Goal: Transaction & Acquisition: Purchase product/service

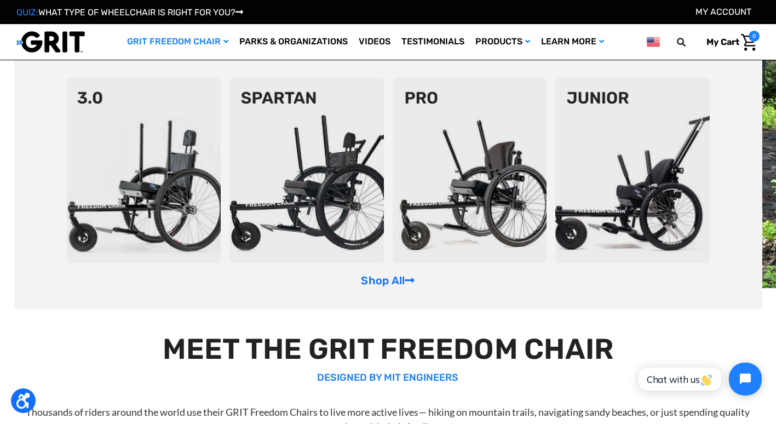
click at [180, 125] on img at bounding box center [144, 170] width 155 height 185
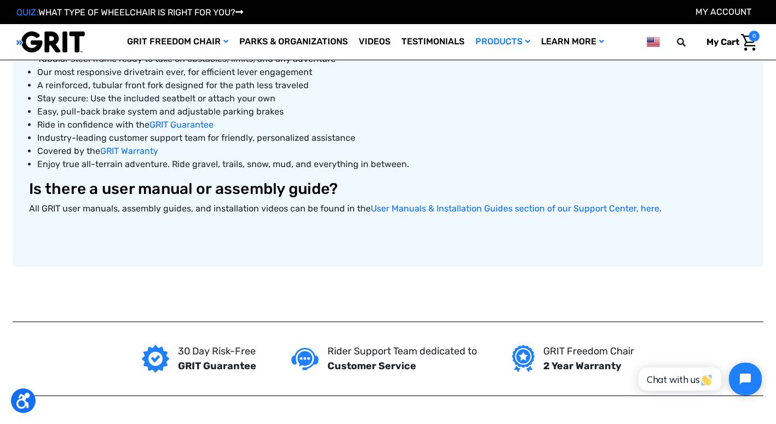
scroll to position [598, 0]
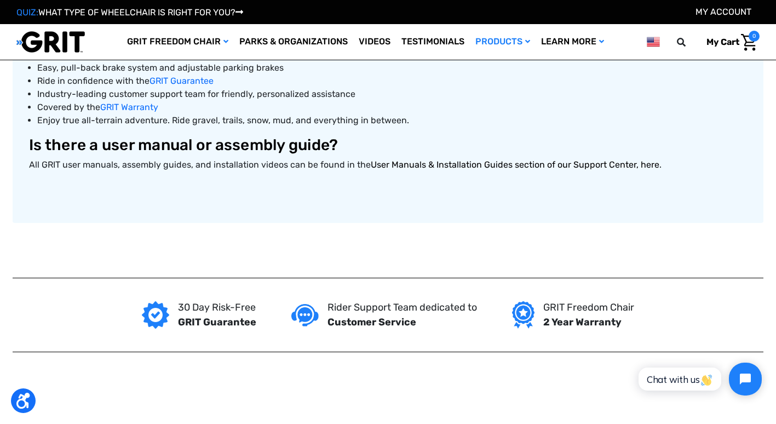
click at [403, 160] on link "User Manuals & Installation Guides section of our Support Center, here" at bounding box center [515, 164] width 289 height 10
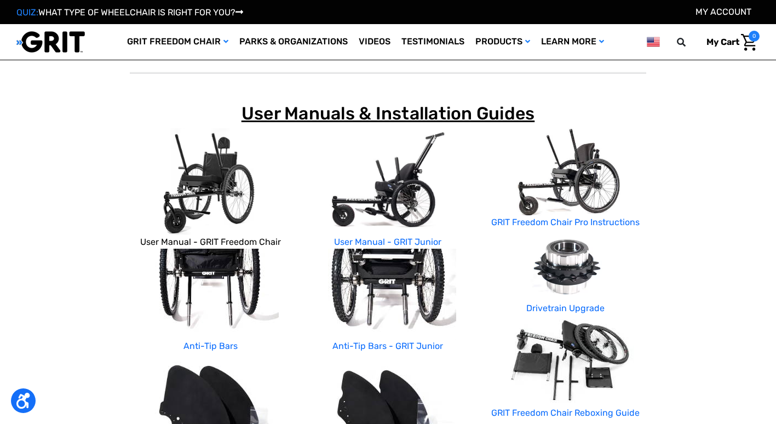
click at [255, 242] on link "User Manual - GRIT Freedom Chair" at bounding box center [210, 242] width 141 height 10
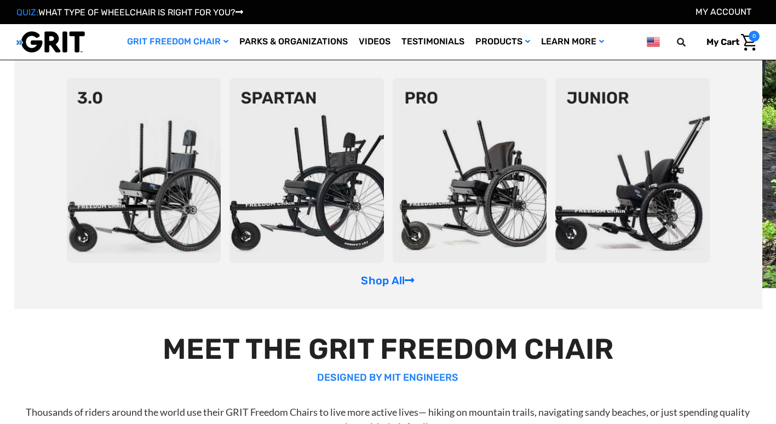
click at [163, 151] on img at bounding box center [144, 170] width 155 height 185
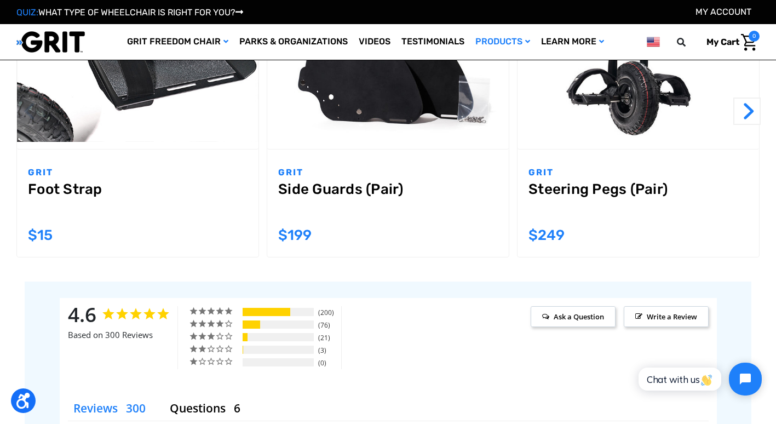
scroll to position [1037, 0]
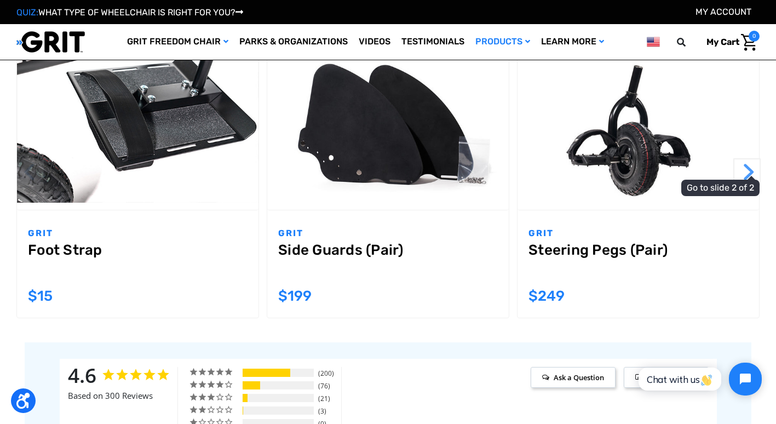
click at [745, 170] on button "Next" at bounding box center [747, 171] width 27 height 27
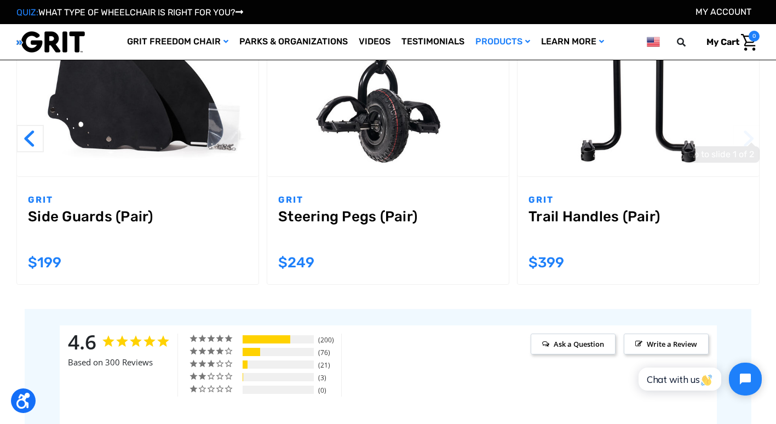
scroll to position [986, 0]
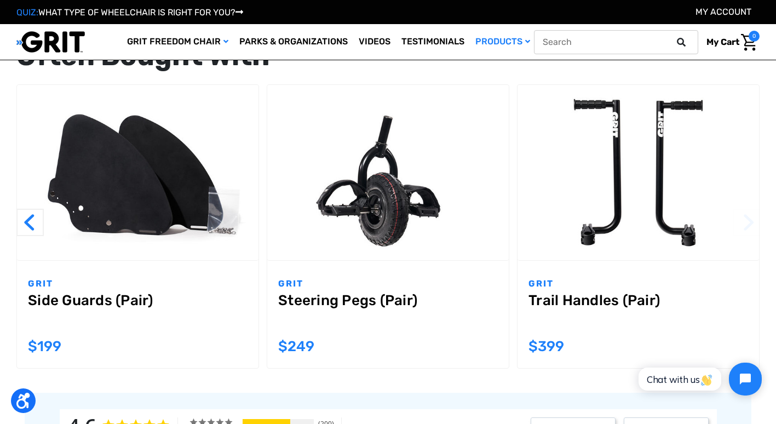
click at [679, 43] on icon at bounding box center [681, 42] width 9 height 9
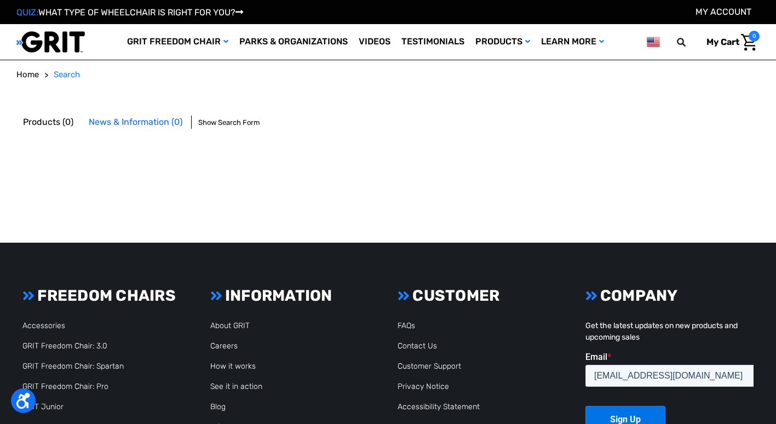
click at [679, 43] on icon at bounding box center [681, 42] width 9 height 9
click at [582, 43] on input "text" at bounding box center [616, 42] width 164 height 24
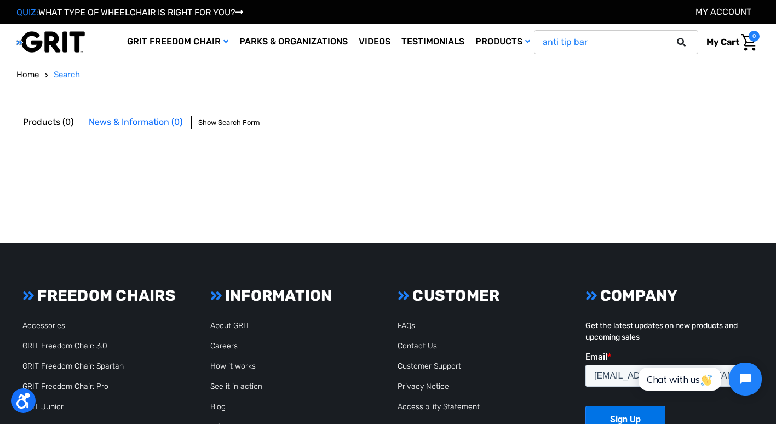
type input "anti tip bar"
click at [674, 37] on button at bounding box center [685, 42] width 22 height 10
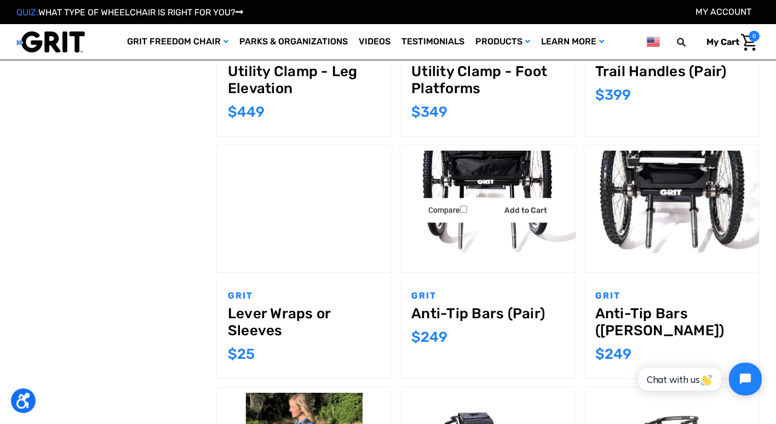
scroll to position [438, 0]
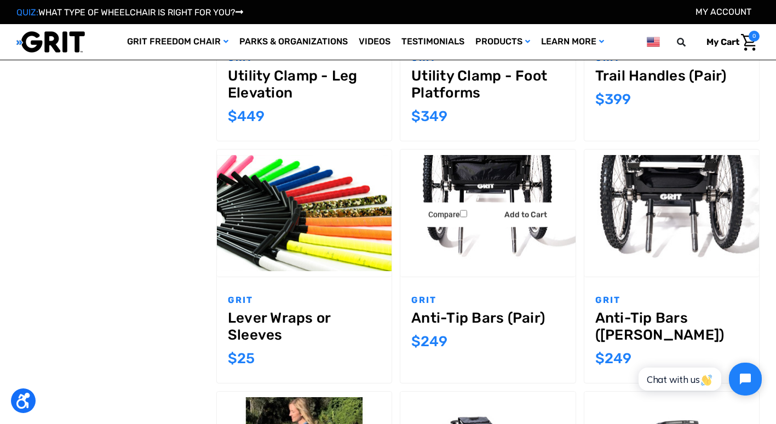
click at [506, 173] on img "Anti-Tip Bars (Pair),$249.00\a" at bounding box center [488, 213] width 175 height 117
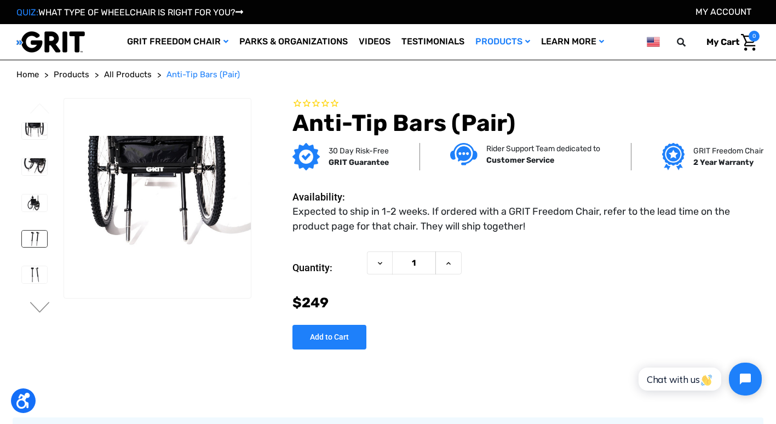
click at [32, 235] on img at bounding box center [34, 239] width 25 height 17
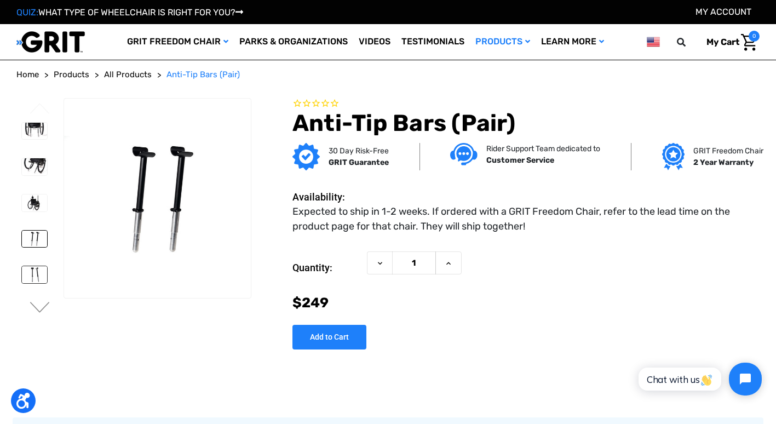
click at [39, 274] on img at bounding box center [34, 274] width 25 height 17
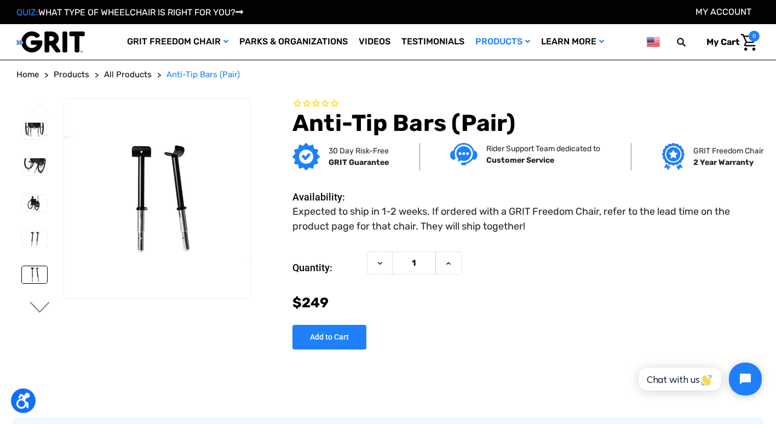
click at [39, 310] on button "Next" at bounding box center [39, 308] width 23 height 13
click at [39, 275] on img at bounding box center [34, 275] width 25 height 17
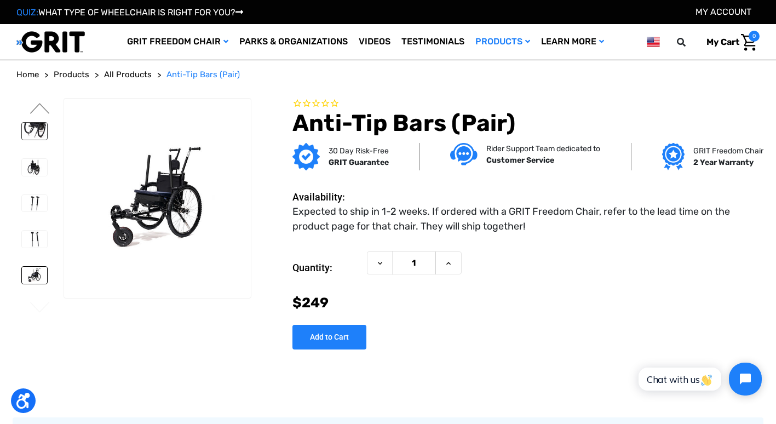
click at [39, 125] on img at bounding box center [34, 131] width 25 height 17
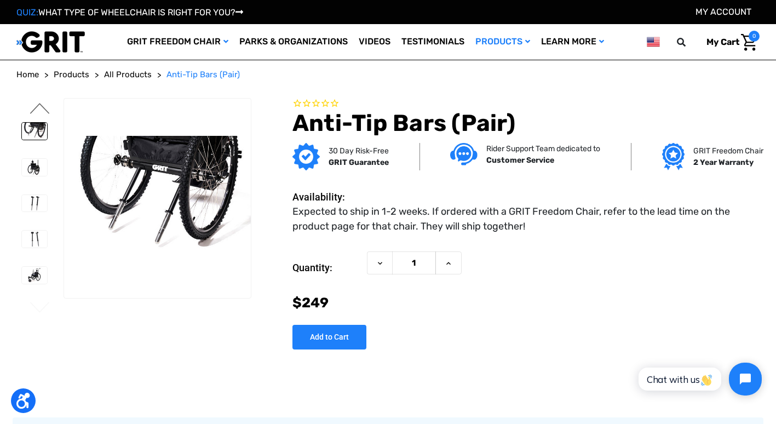
click at [46, 110] on button "Previous" at bounding box center [39, 109] width 23 height 13
click at [43, 133] on img at bounding box center [34, 131] width 25 height 17
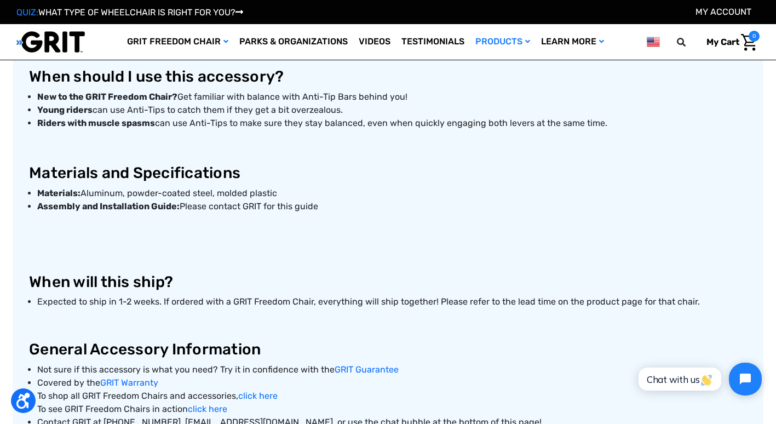
scroll to position [438, 0]
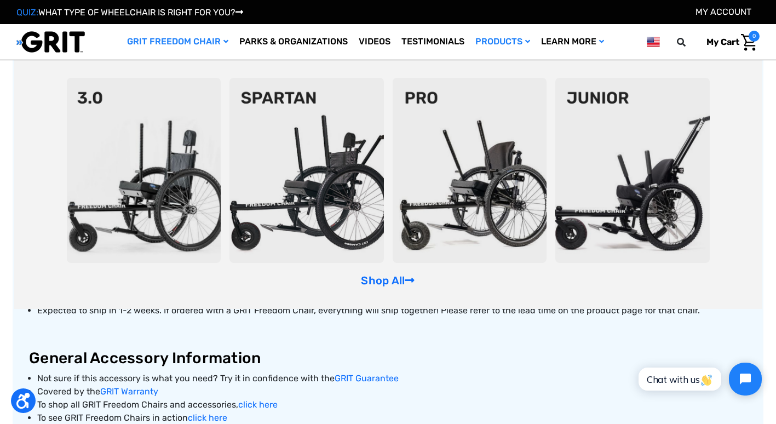
click at [180, 136] on img at bounding box center [144, 170] width 155 height 185
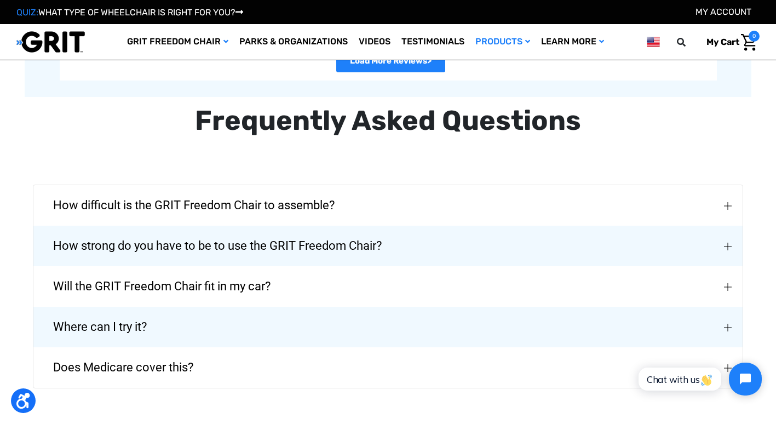
scroll to position [2412, 0]
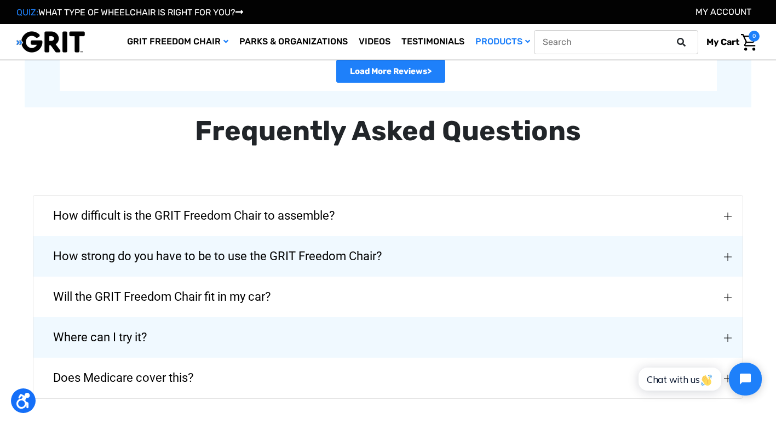
click at [670, 41] on input "text" at bounding box center [616, 42] width 164 height 24
type input "anti tip bar"
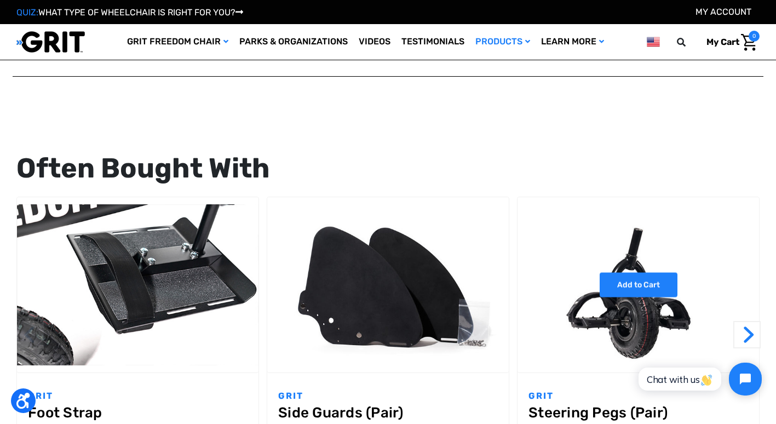
scroll to position [988, 0]
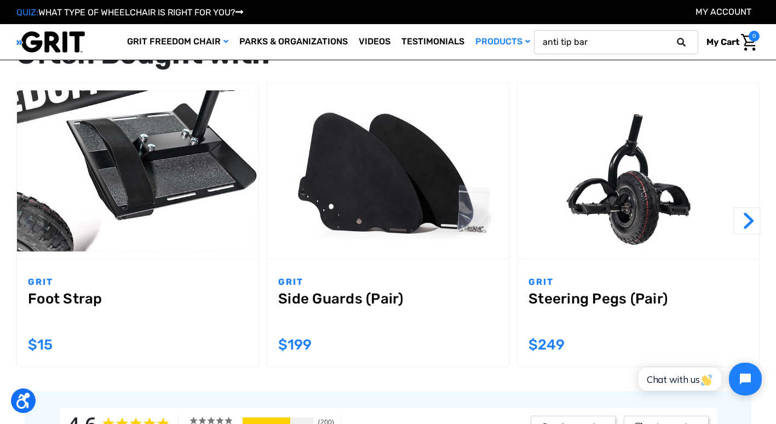
click at [682, 42] on icon at bounding box center [681, 42] width 9 height 9
click at [631, 40] on input "anti tip bar" at bounding box center [616, 42] width 164 height 24
click at [674, 37] on button at bounding box center [685, 42] width 22 height 10
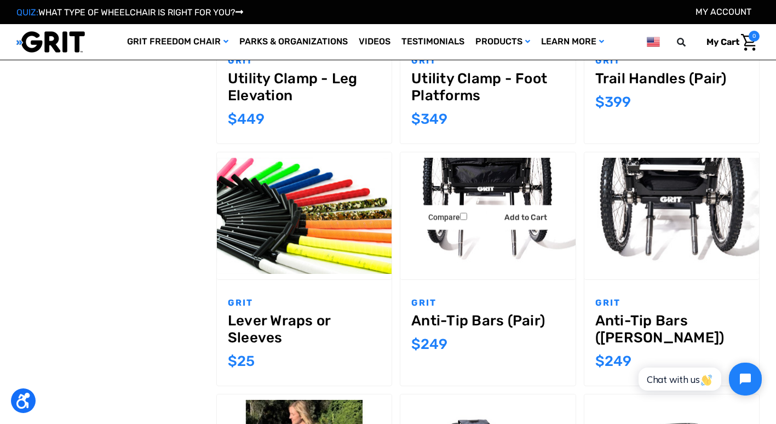
scroll to position [438, 0]
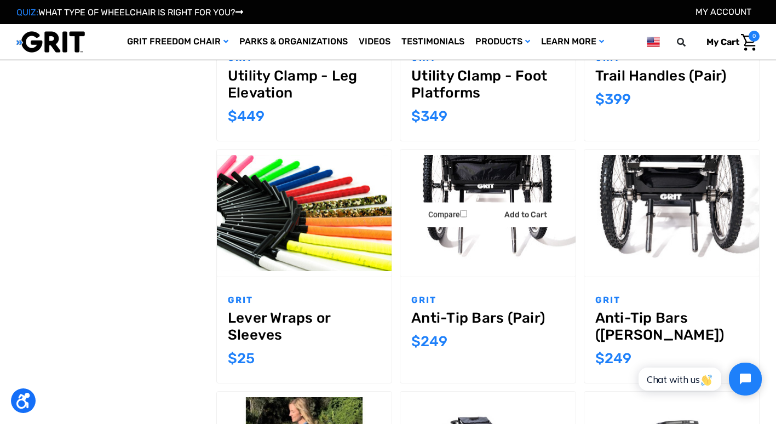
click at [481, 235] on img "Anti-Tip Bars (Pair),$249.00\a" at bounding box center [488, 213] width 175 height 117
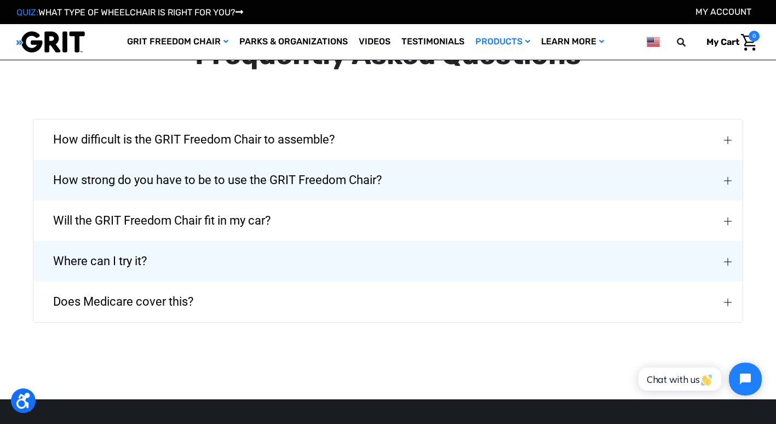
scroll to position [1644, 0]
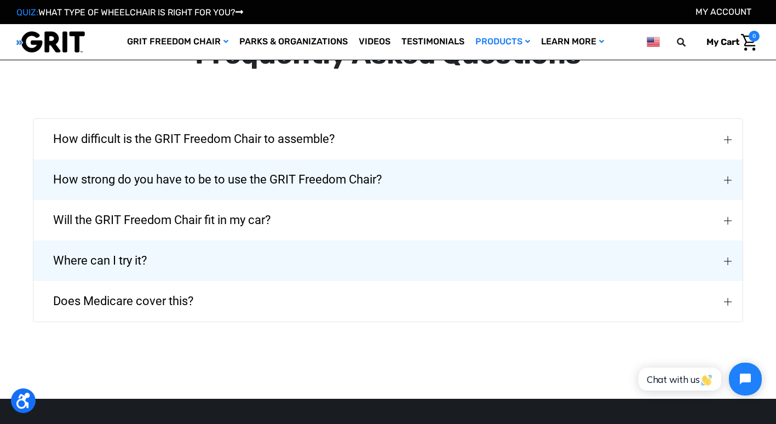
click at [726, 301] on img "Does Medicare cover this?" at bounding box center [728, 302] width 8 height 8
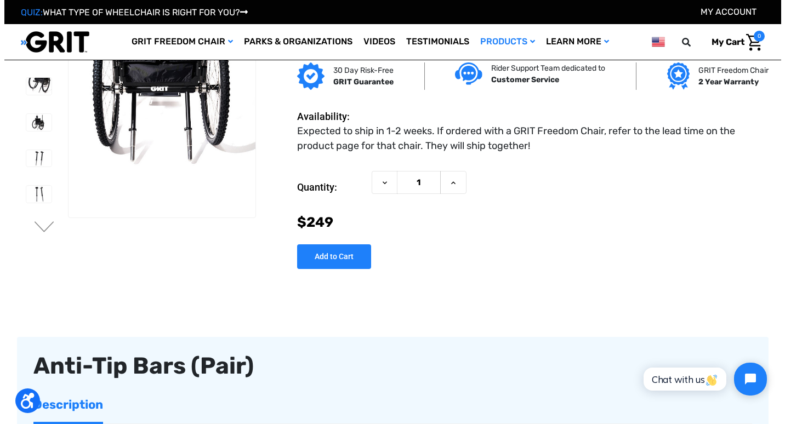
scroll to position [0, 0]
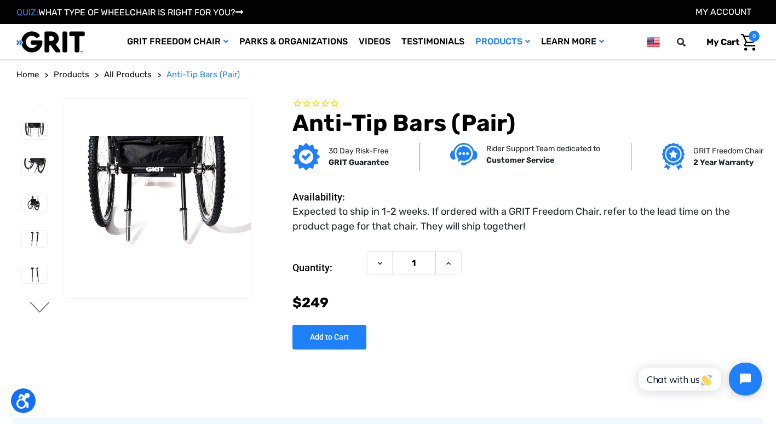
click at [41, 307] on button "Next" at bounding box center [39, 308] width 23 height 13
click at [339, 331] on input "Add to Cart" at bounding box center [330, 337] width 74 height 25
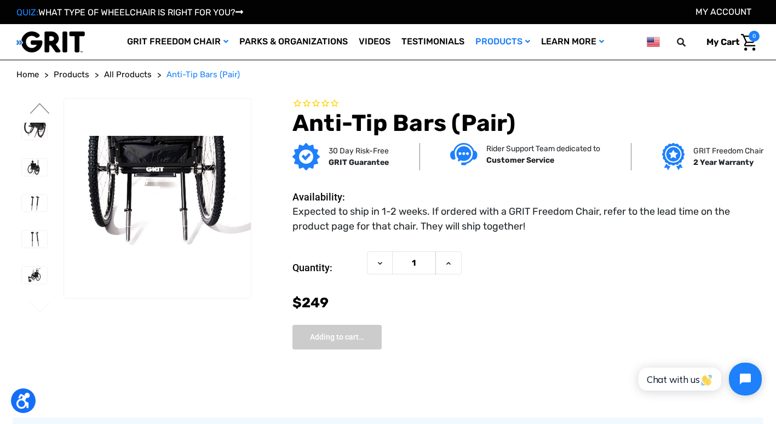
type input "Add to Cart"
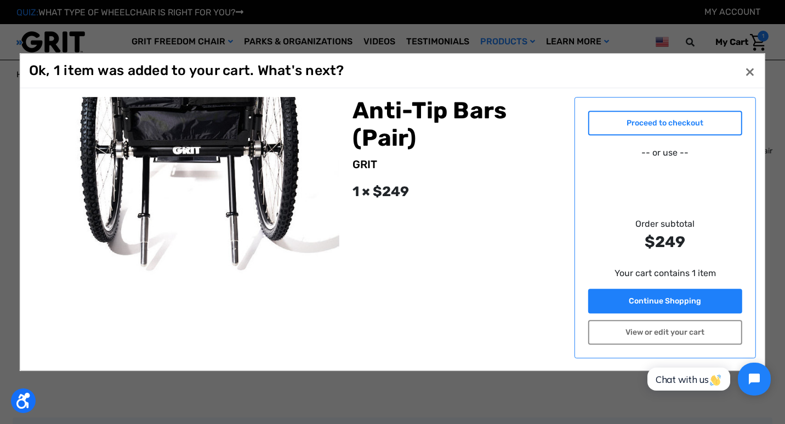
click at [653, 125] on link "Proceed to checkout" at bounding box center [665, 123] width 155 height 25
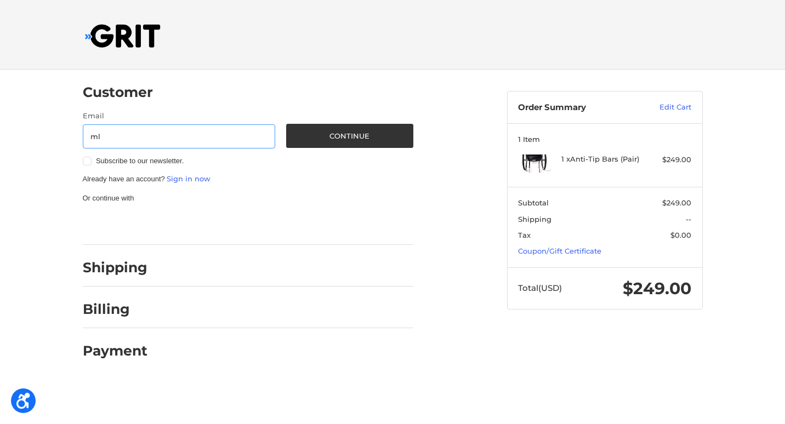
type input "[EMAIL_ADDRESS][DOMAIN_NAME]"
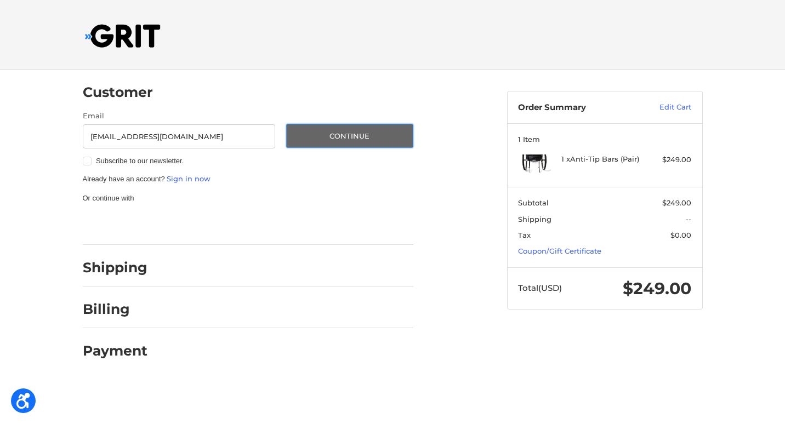
click at [377, 139] on button "Continue" at bounding box center [349, 136] width 127 height 24
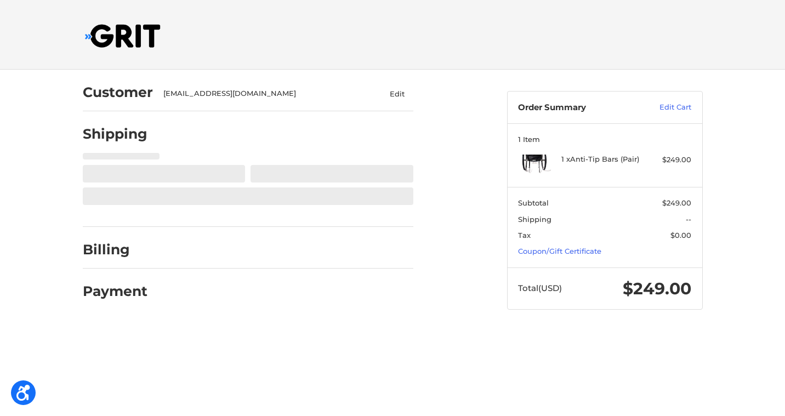
select select "US"
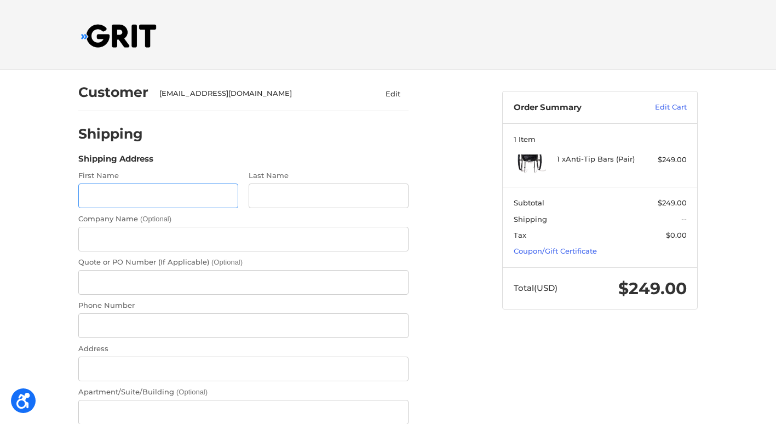
scroll to position [26, 0]
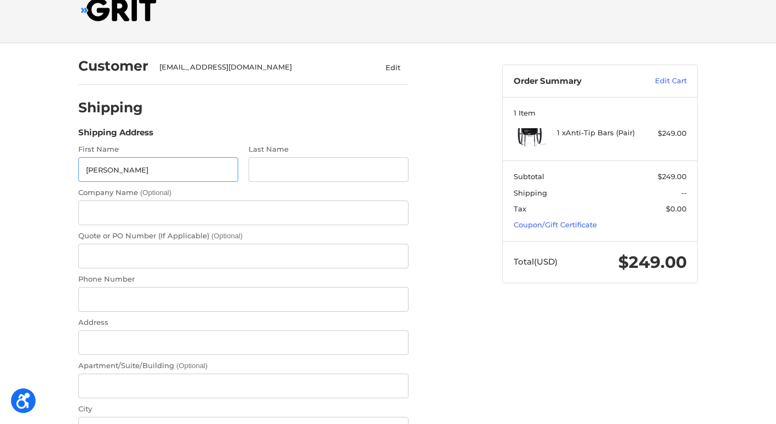
type input "Megan"
type input "Richley"
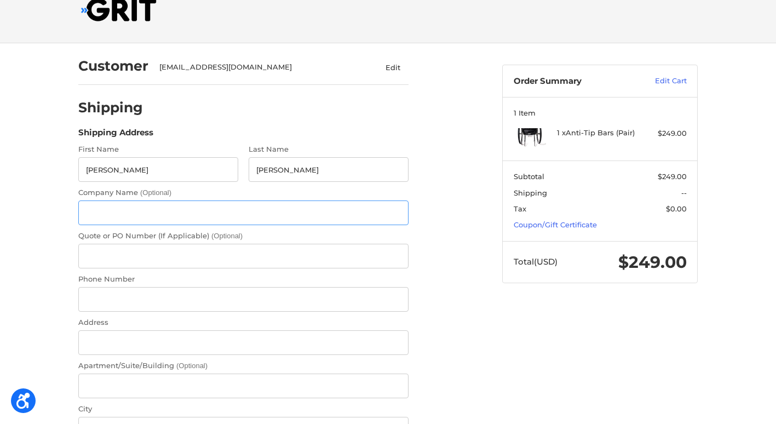
type input "Columbus and Franklin County Metro Parks"
type input "614-895-6227"
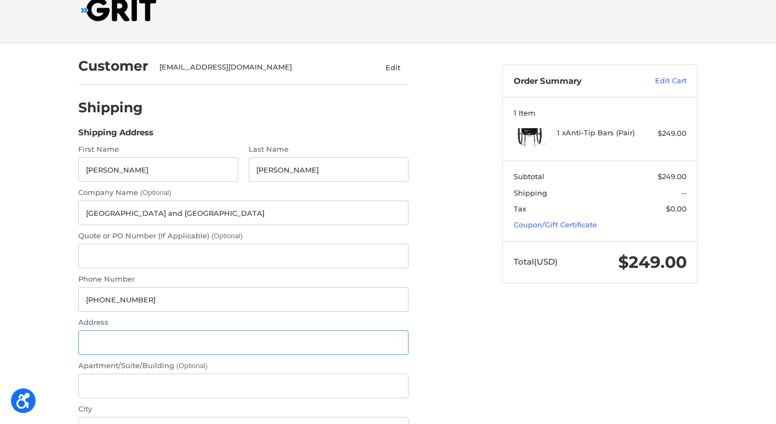
type input "1069 W. Main Street"
type input "Westerville"
select select "OH"
type input "43081"
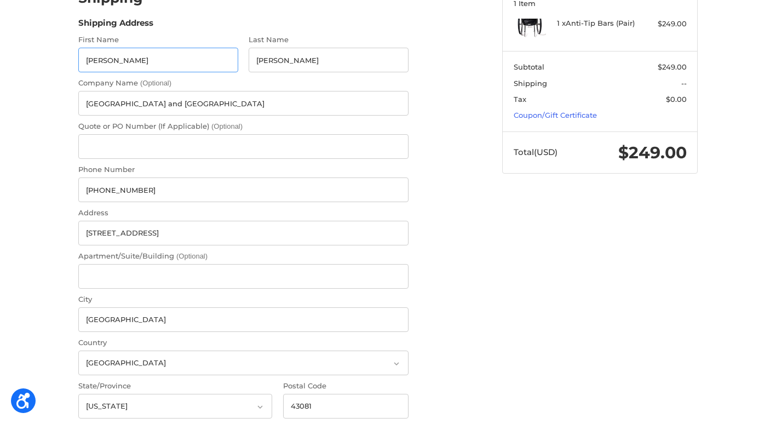
radio input "true"
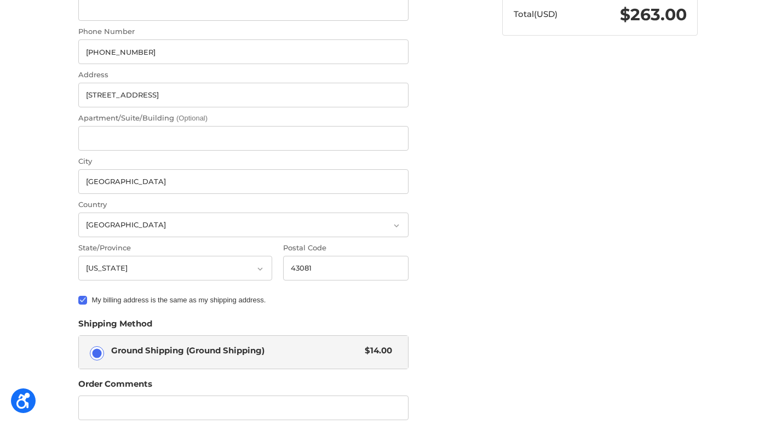
scroll to position [416, 0]
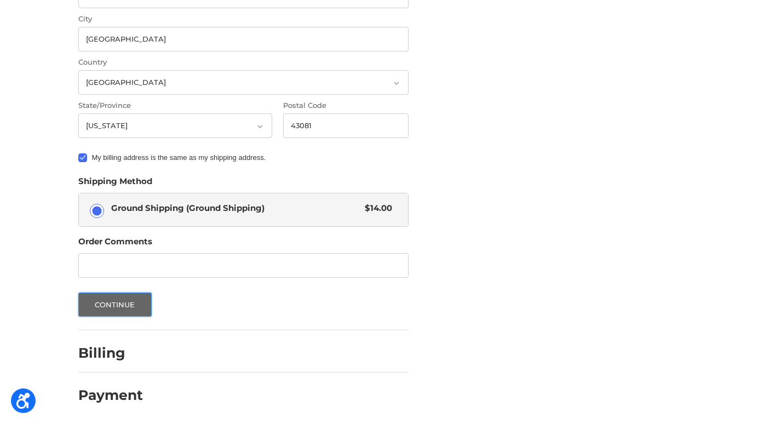
click at [135, 306] on button "Continue" at bounding box center [114, 305] width 73 height 24
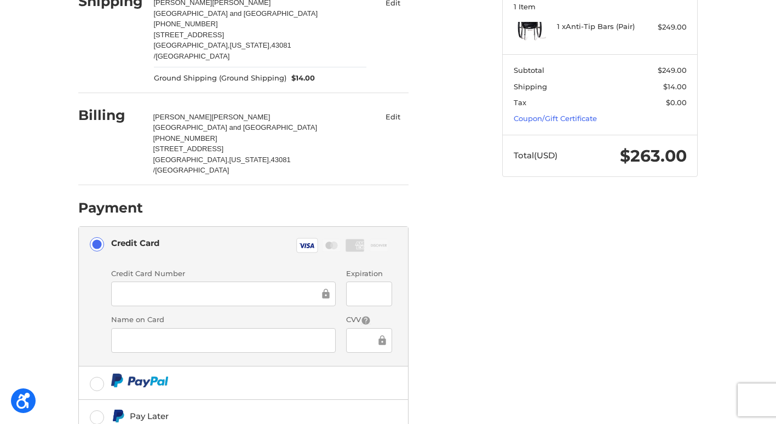
scroll to position [218, 0]
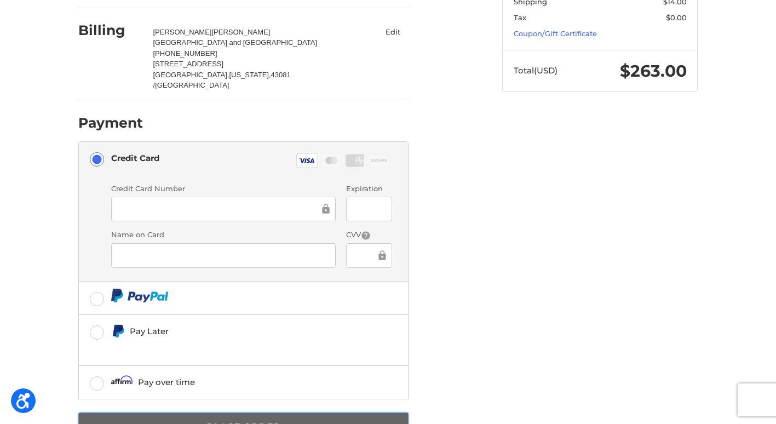
click at [298, 413] on button "Place Order" at bounding box center [243, 428] width 330 height 30
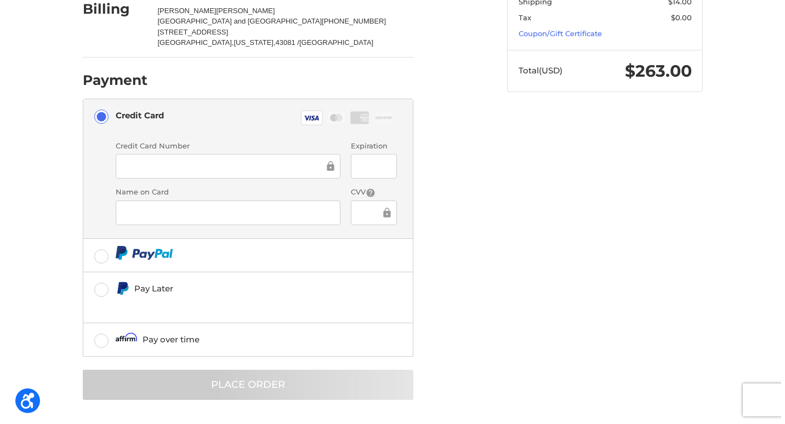
scroll to position [0, 0]
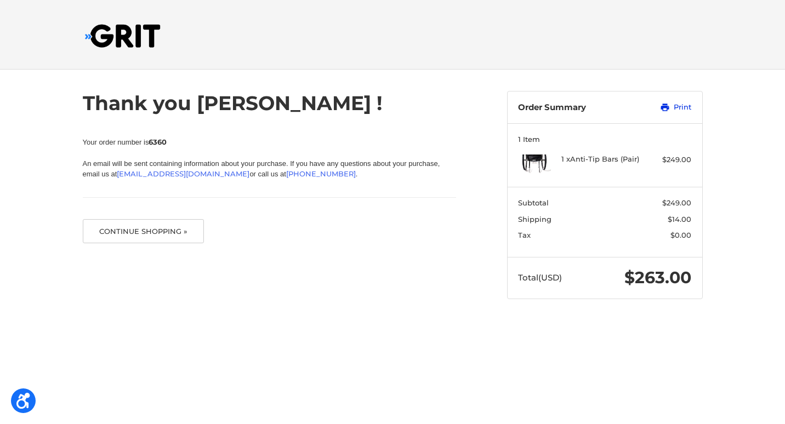
drag, startPoint x: 677, startPoint y: 102, endPoint x: 148, endPoint y: 360, distance: 587.8
click at [677, 102] on link "Print" at bounding box center [663, 107] width 55 height 11
drag, startPoint x: 666, startPoint y: 107, endPoint x: 146, endPoint y: 358, distance: 578.1
click at [666, 107] on icon at bounding box center [665, 108] width 8 height 8
drag, startPoint x: 679, startPoint y: 110, endPoint x: 138, endPoint y: 361, distance: 596.4
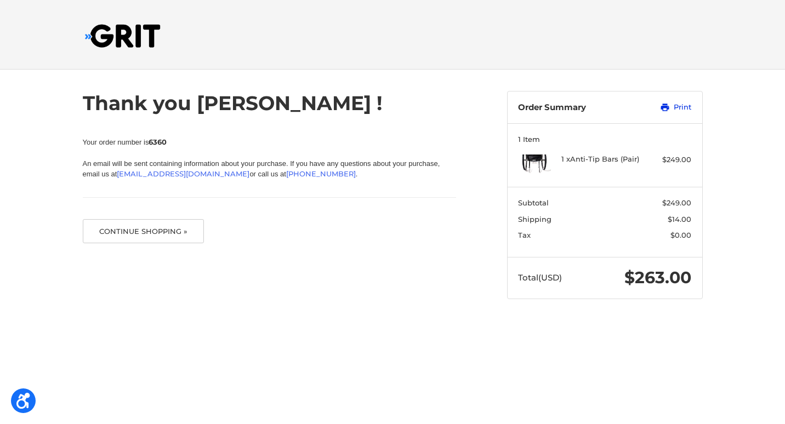
click at [679, 110] on link "Print" at bounding box center [663, 107] width 55 height 11
click at [120, 31] on img at bounding box center [123, 36] width 76 height 24
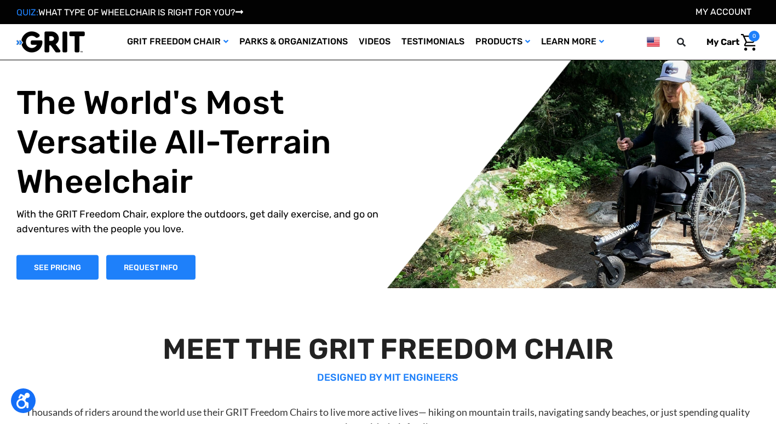
click at [723, 40] on span "My Cart" at bounding box center [723, 42] width 33 height 10
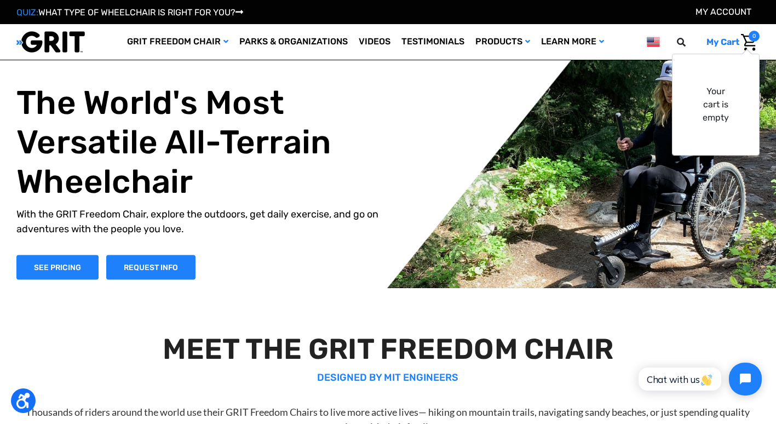
click at [734, 14] on link "My Account" at bounding box center [724, 12] width 56 height 10
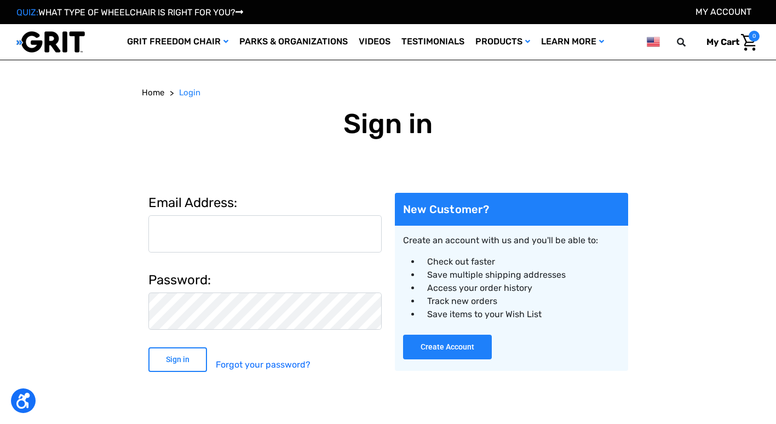
type input "[EMAIL_ADDRESS][DOMAIN_NAME]"
click at [177, 356] on input "Sign in" at bounding box center [177, 359] width 59 height 25
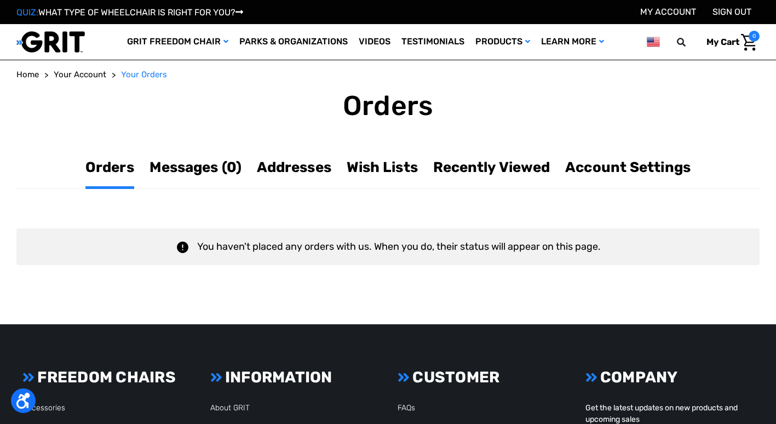
click at [121, 171] on link "Orders" at bounding box center [109, 167] width 49 height 21
click at [129, 77] on span "Your Orders" at bounding box center [144, 75] width 46 height 10
